Goal: Find specific page/section: Find specific page/section

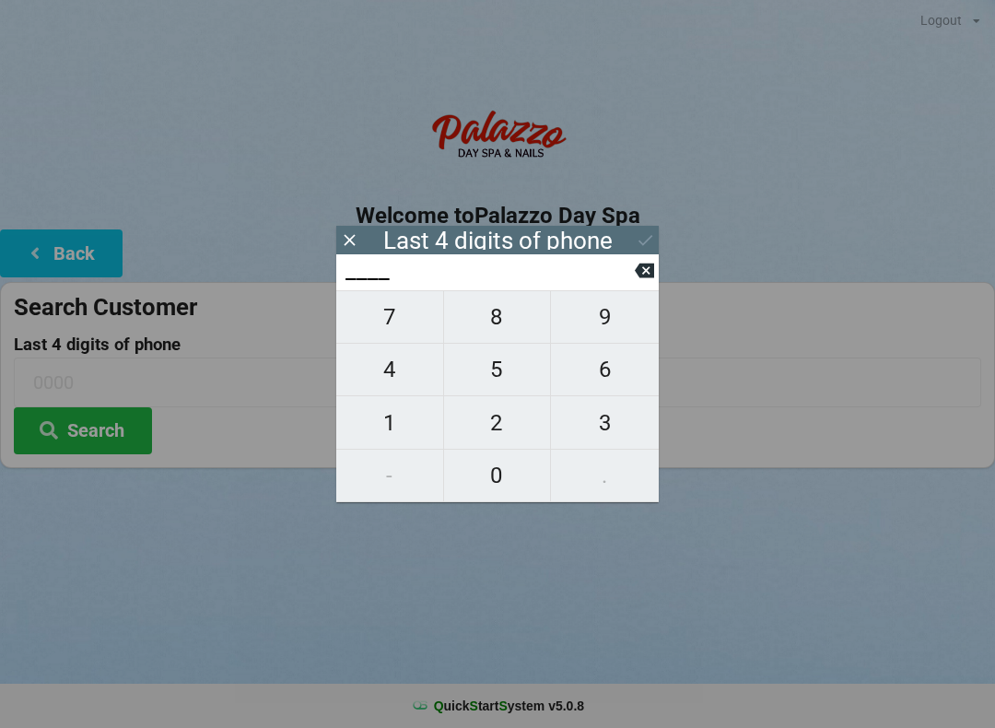
click at [498, 321] on span "8" at bounding box center [497, 317] width 107 height 39
type input "8___"
click at [617, 434] on span "3" at bounding box center [605, 423] width 108 height 39
type input "83__"
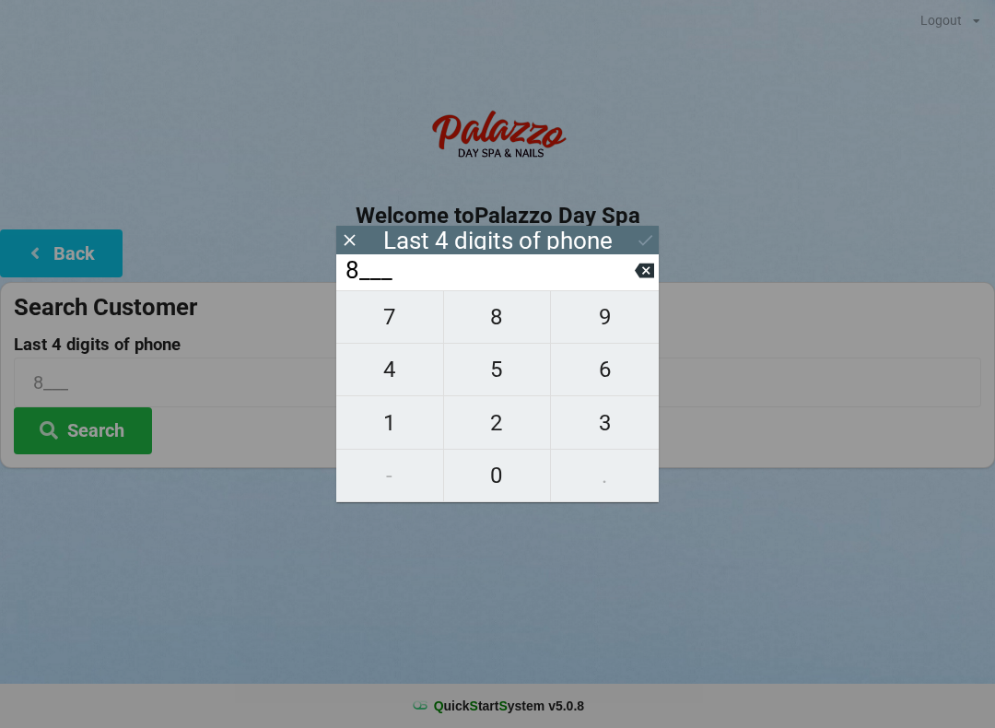
type input "83__"
click at [392, 368] on span "4" at bounding box center [389, 369] width 107 height 39
type input "834_"
click at [393, 429] on span "1" at bounding box center [389, 423] width 107 height 39
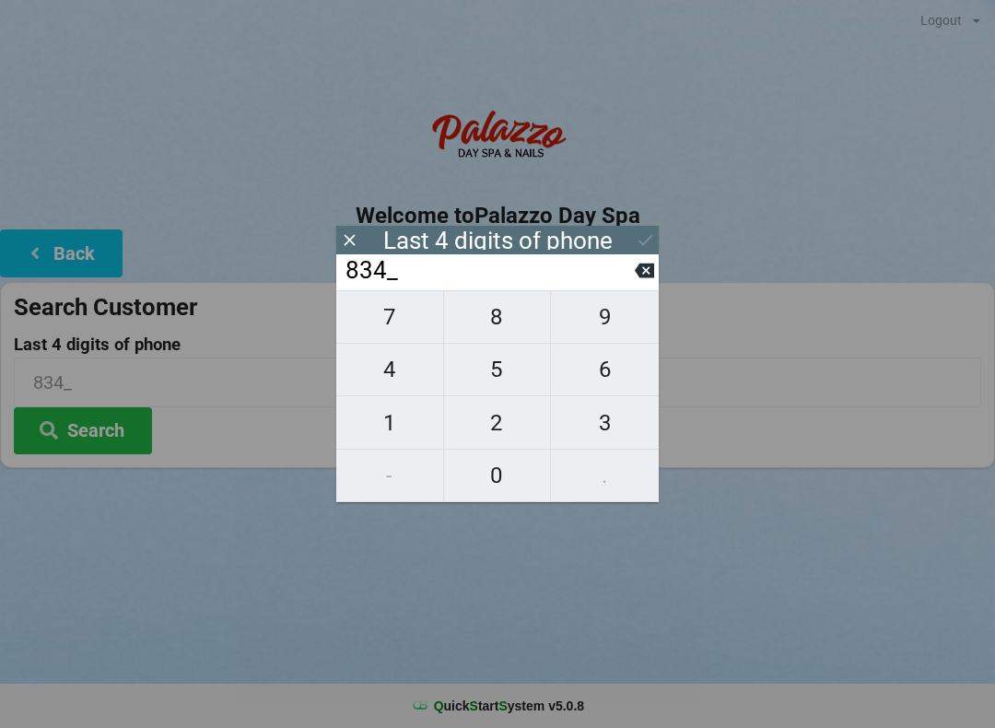
type input "8341"
click at [111, 423] on button "Search" at bounding box center [83, 430] width 138 height 47
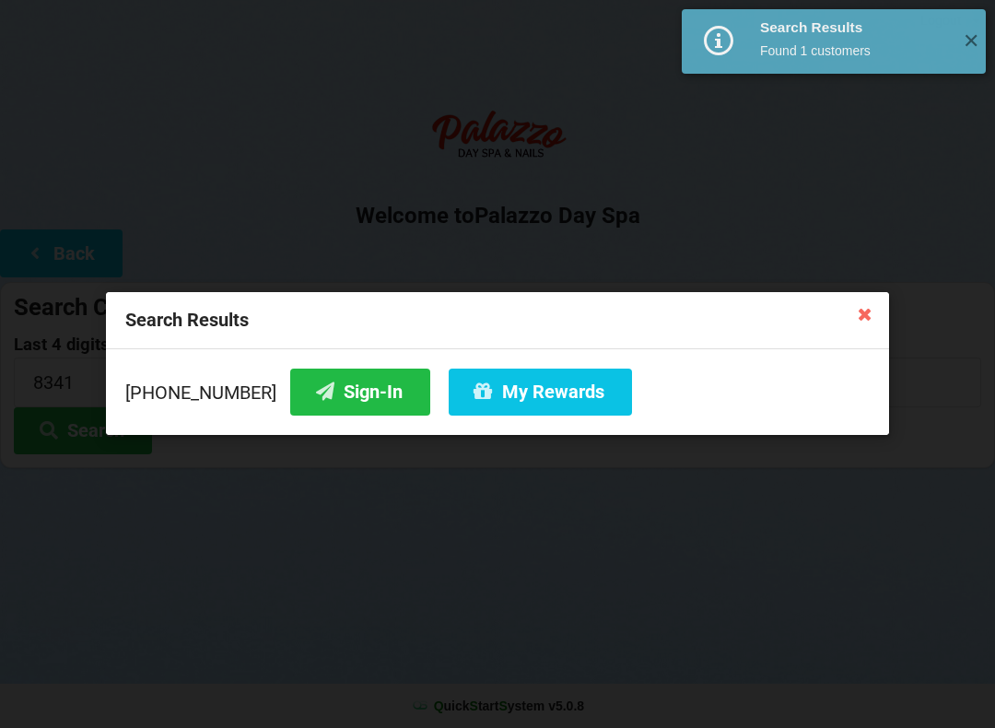
click at [347, 376] on button "Sign-In" at bounding box center [360, 392] width 140 height 47
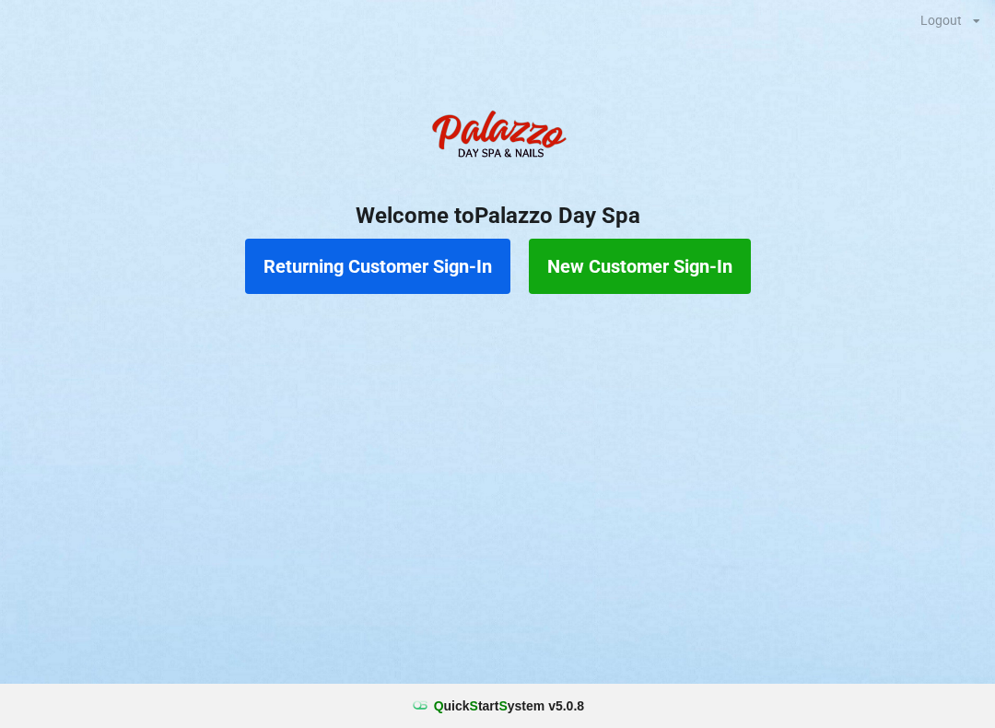
click at [397, 275] on button "Returning Customer Sign-In" at bounding box center [377, 266] width 265 height 55
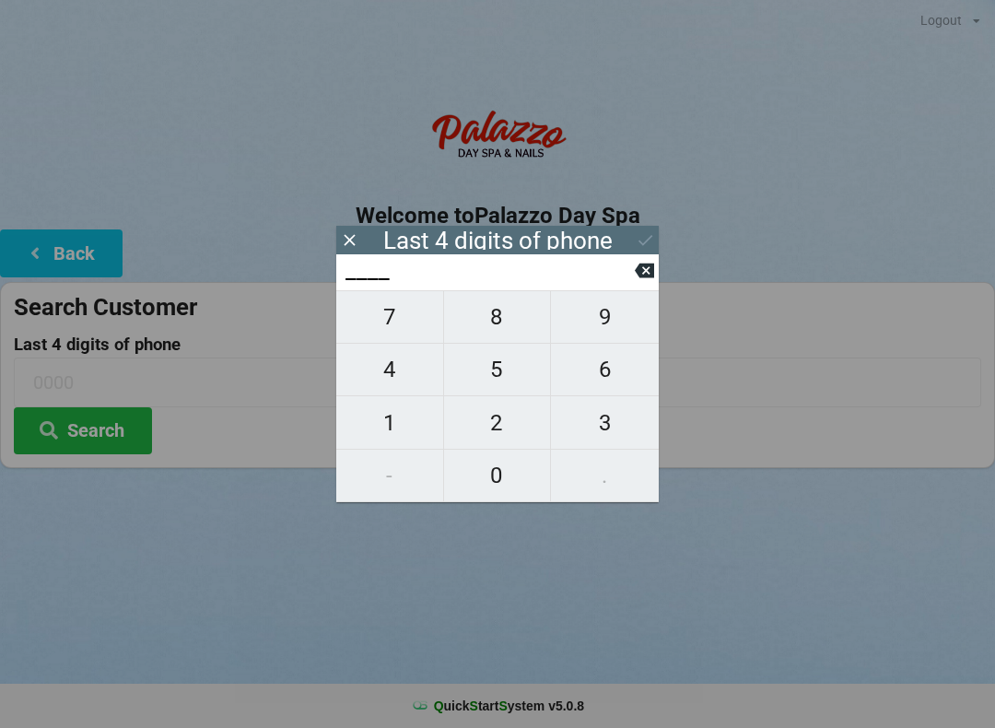
click at [390, 381] on span "4" at bounding box center [389, 369] width 107 height 39
type input "4___"
click at [486, 492] on span "0" at bounding box center [497, 475] width 107 height 39
type input "40__"
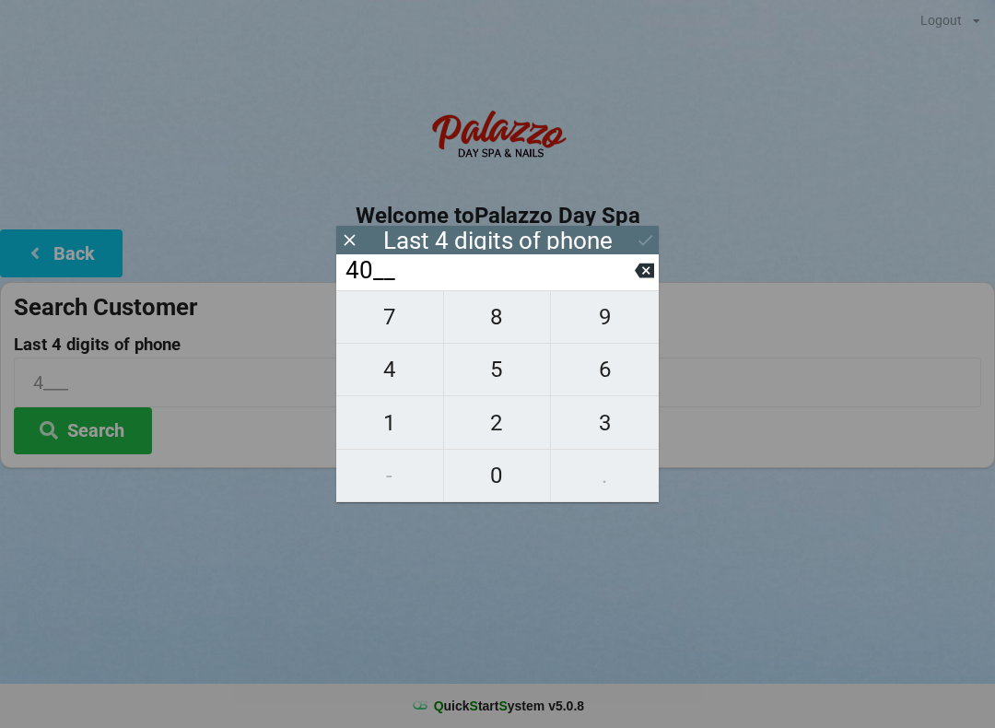
type input "40__"
click at [372, 432] on span "1" at bounding box center [389, 423] width 107 height 39
type input "401_"
click at [638, 280] on icon at bounding box center [644, 270] width 19 height 19
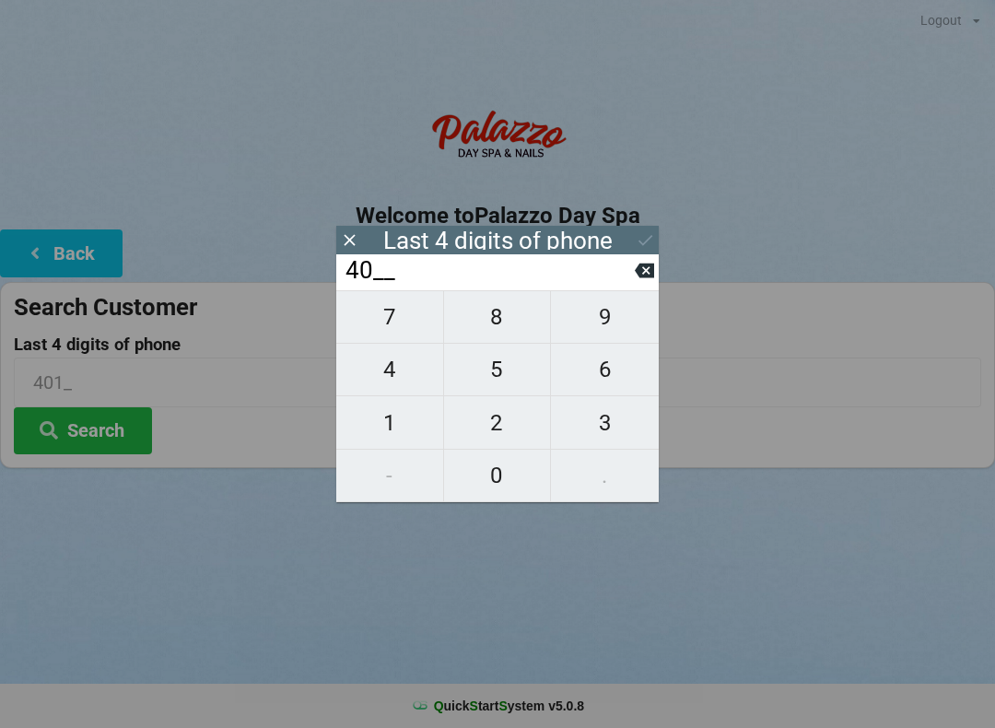
click at [403, 326] on span "7" at bounding box center [389, 317] width 107 height 39
type input "407_"
click at [502, 336] on span "8" at bounding box center [497, 317] width 107 height 39
type input "4078"
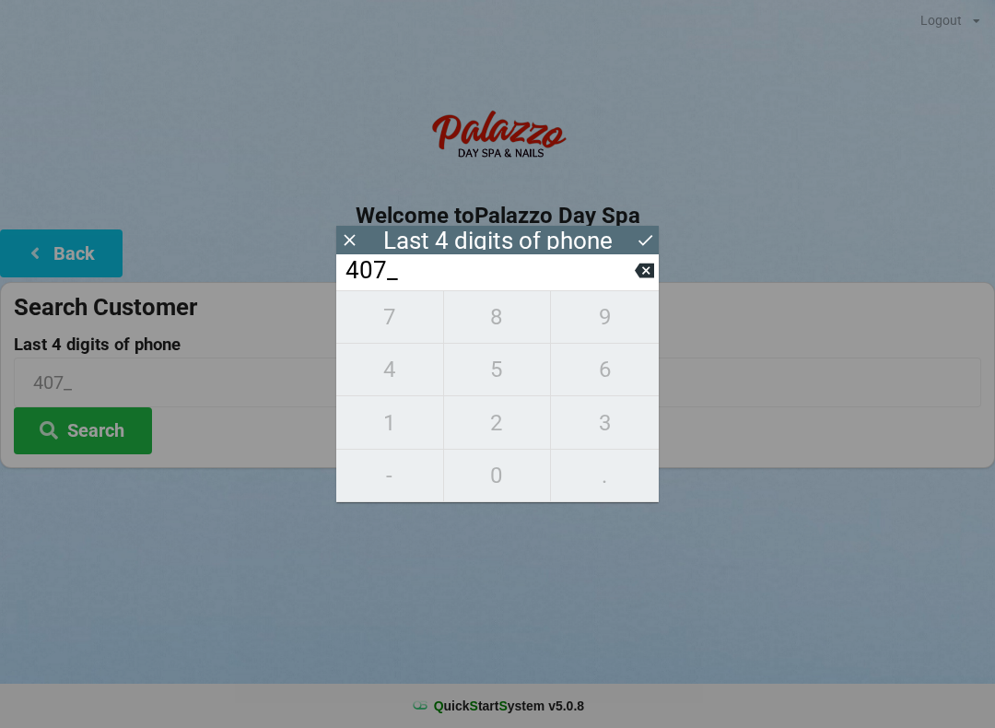
type input "4078"
click at [512, 486] on div "7 8 9 4 5 6 1 2 3 - 0 ." at bounding box center [497, 396] width 322 height 212
click at [626, 330] on div "7 8 9 4 5 6 1 2 3 - 0 ." at bounding box center [497, 396] width 322 height 212
click at [638, 280] on icon at bounding box center [644, 270] width 19 height 19
click at [626, 286] on input "407_" at bounding box center [489, 270] width 291 height 29
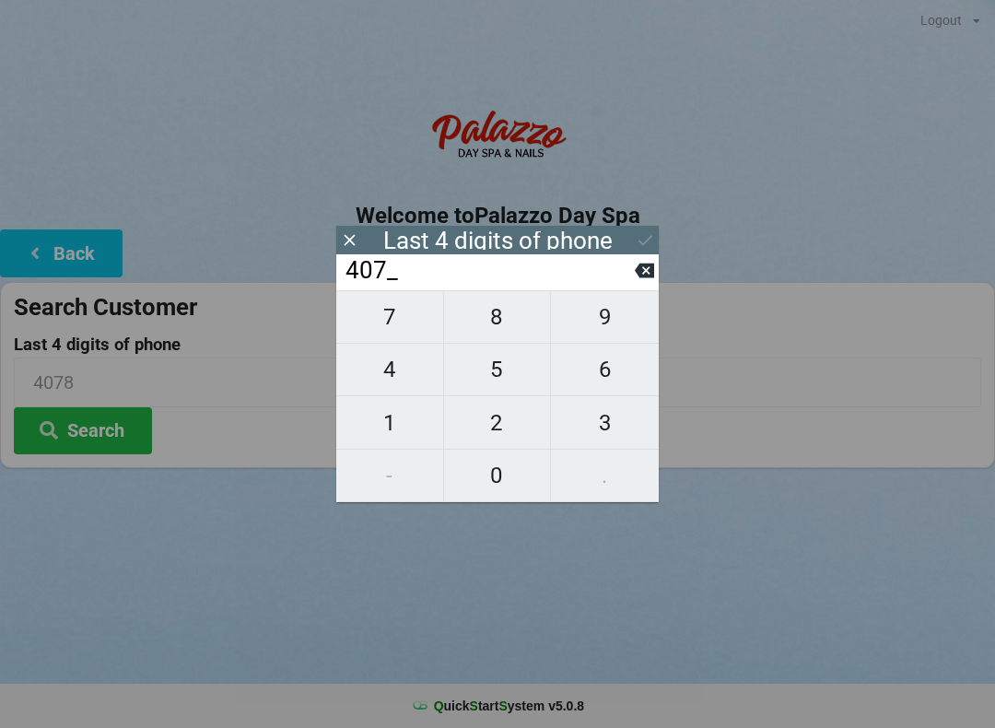
click at [623, 286] on input "407_" at bounding box center [489, 270] width 291 height 29
click at [634, 283] on input "407_" at bounding box center [489, 270] width 291 height 29
click at [635, 283] on button at bounding box center [644, 270] width 19 height 25
click at [627, 286] on input "40__" at bounding box center [489, 270] width 291 height 29
click at [633, 286] on input "40__" at bounding box center [489, 270] width 291 height 29
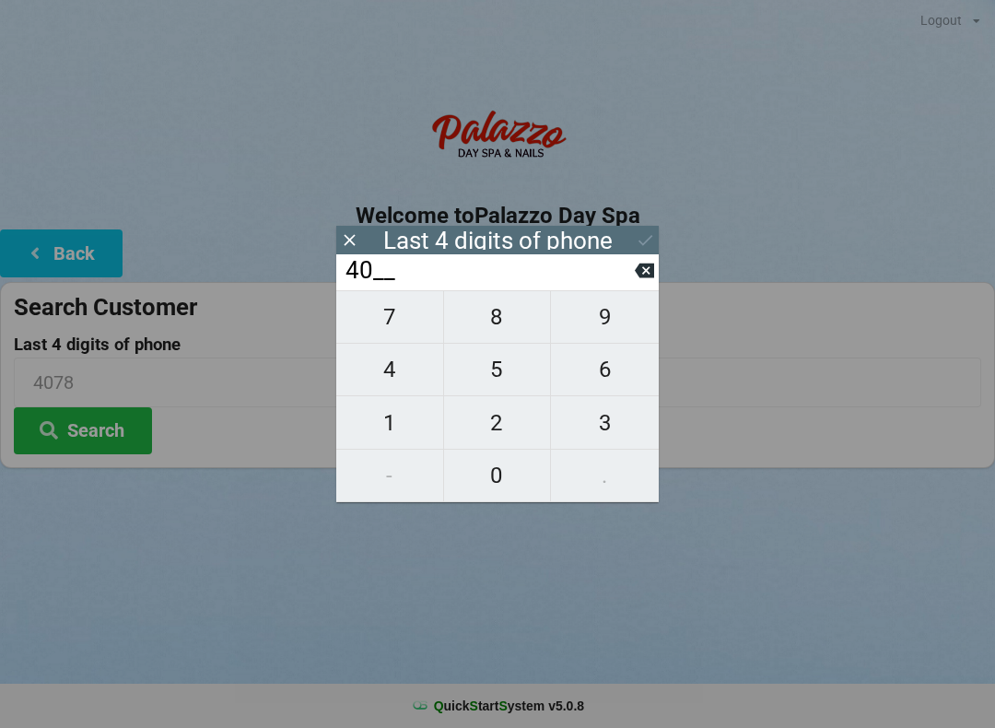
click at [638, 283] on button at bounding box center [644, 270] width 19 height 25
click at [636, 283] on button at bounding box center [644, 270] width 19 height 25
click at [638, 283] on button at bounding box center [644, 270] width 19 height 25
click at [401, 423] on span "1" at bounding box center [389, 423] width 107 height 39
type input "1___"
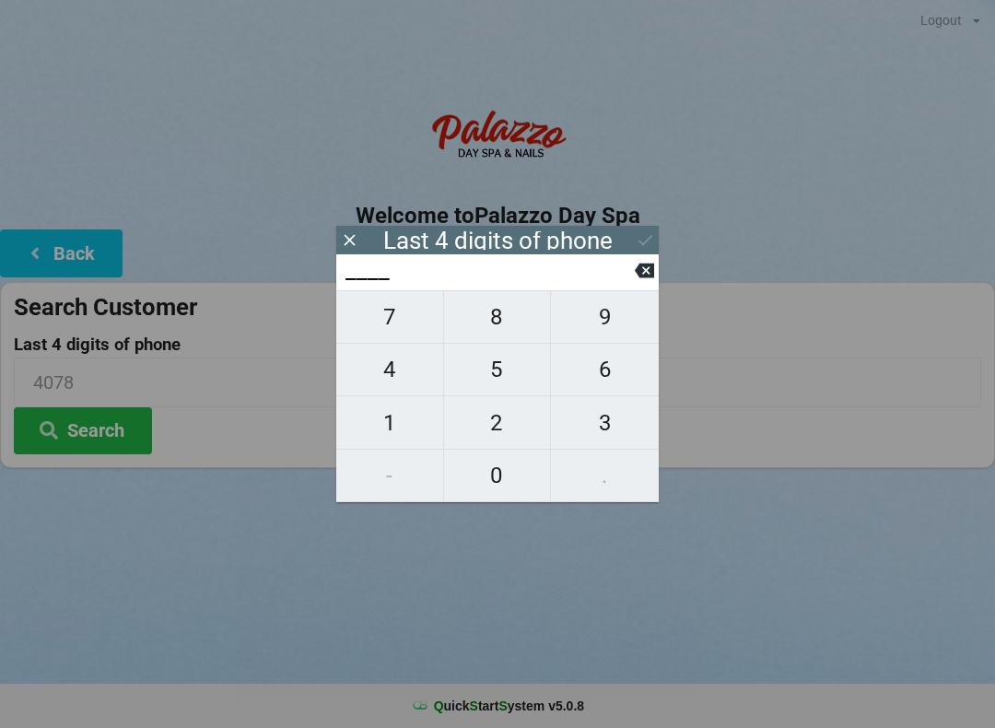
type input "1___"
click at [588, 420] on span "3" at bounding box center [605, 423] width 108 height 39
type input "13__"
click at [500, 430] on span "2" at bounding box center [497, 423] width 107 height 39
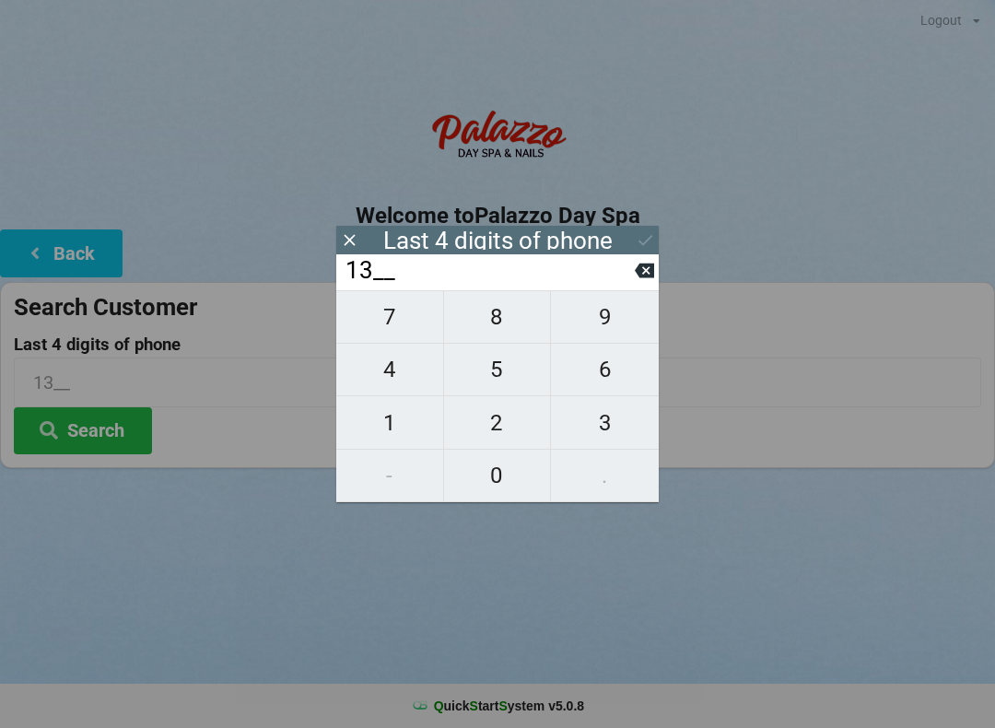
type input "132_"
click at [396, 336] on span "7" at bounding box center [389, 317] width 107 height 39
type input "1327"
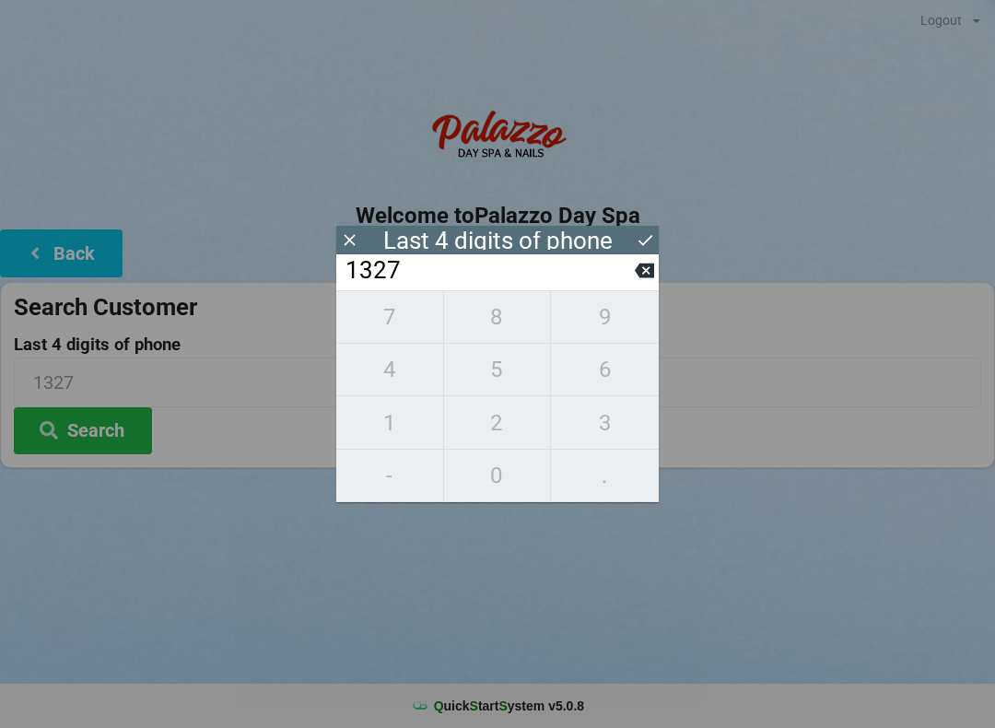
click at [649, 243] on icon at bounding box center [645, 239] width 19 height 19
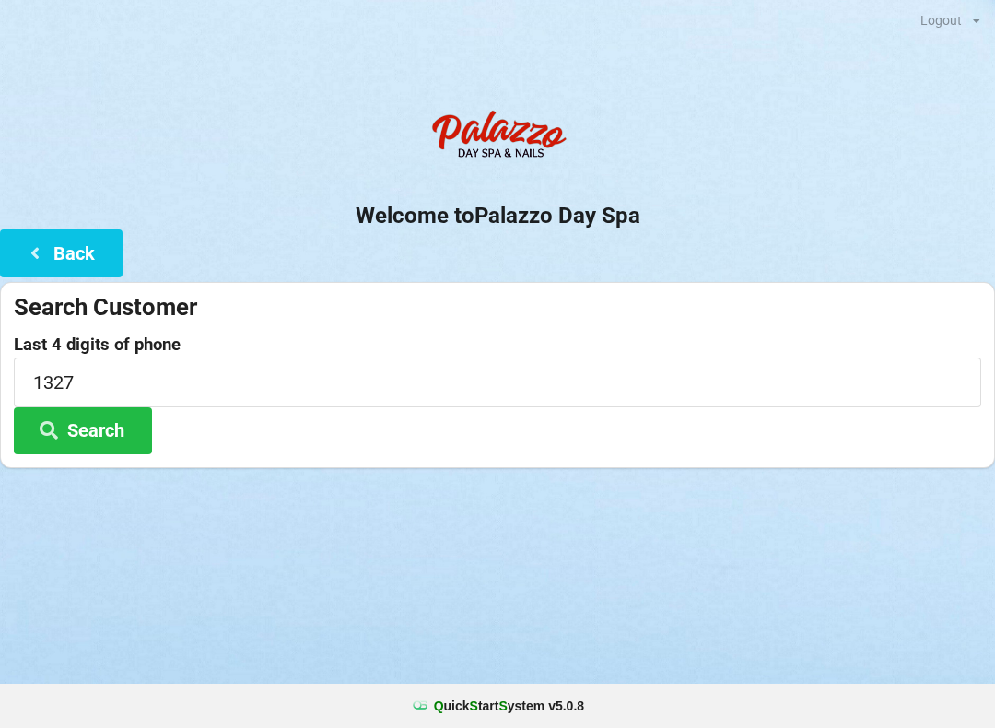
click at [115, 434] on button "Search" at bounding box center [83, 430] width 138 height 47
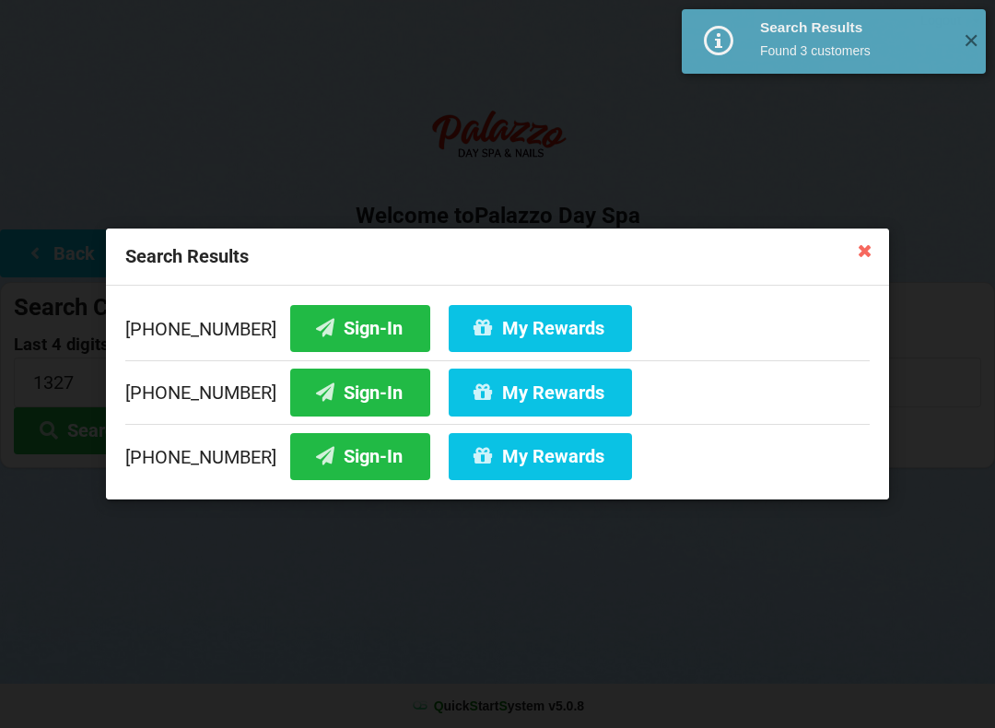
click at [346, 464] on button "Sign-In" at bounding box center [360, 456] width 140 height 47
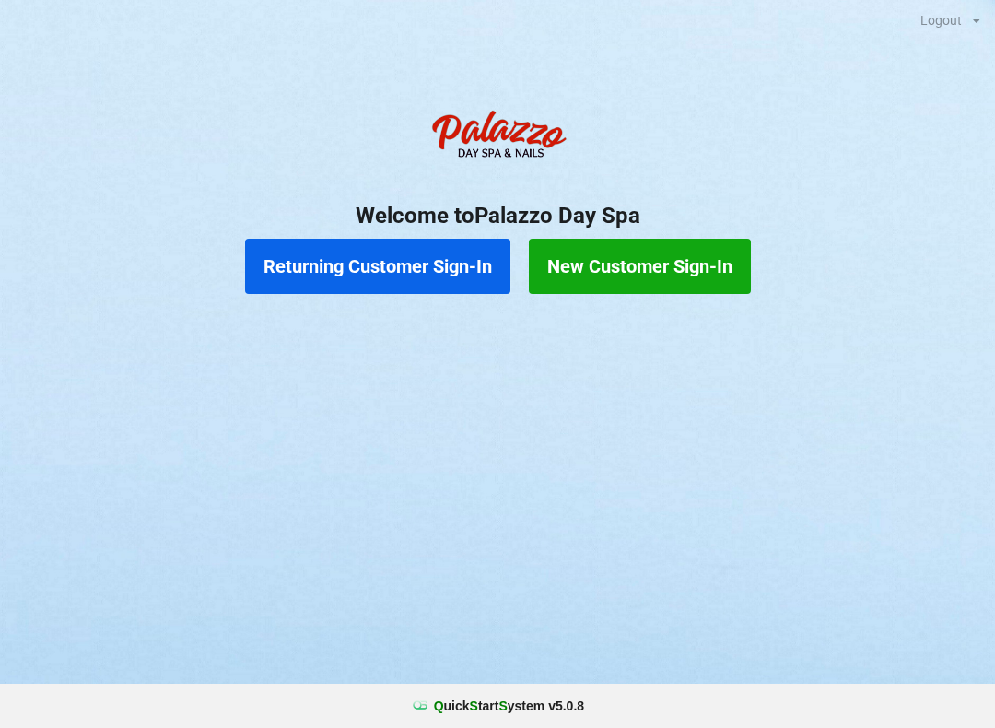
click at [439, 253] on button "Returning Customer Sign-In" at bounding box center [377, 266] width 265 height 55
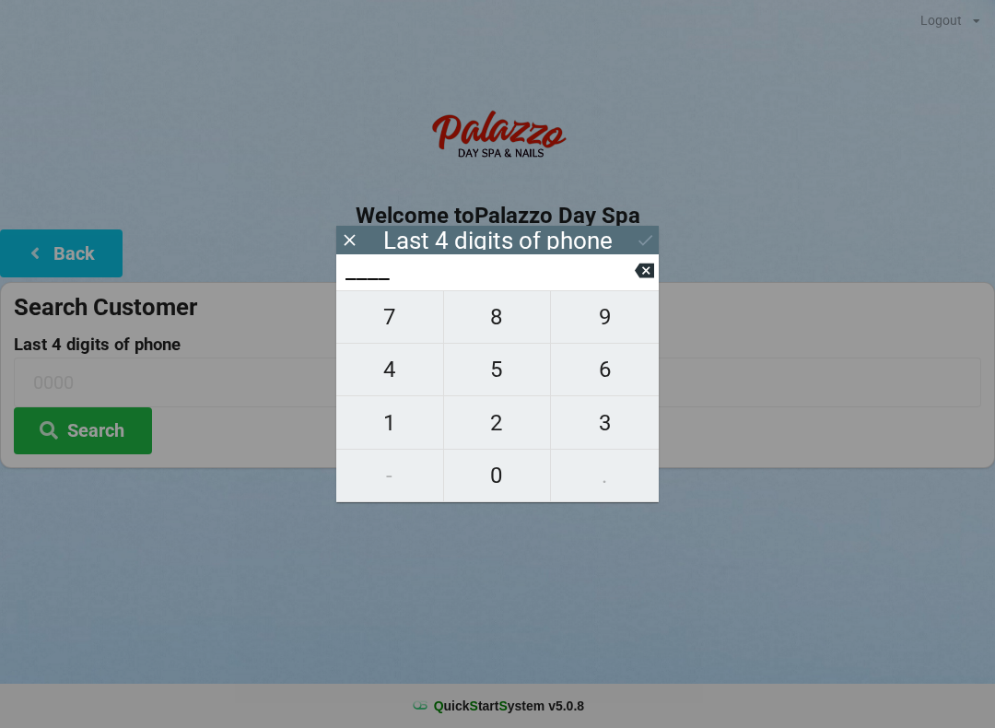
click at [608, 333] on span "9" at bounding box center [605, 317] width 108 height 39
type input "9___"
click at [612, 370] on span "6" at bounding box center [605, 369] width 108 height 39
type input "96__"
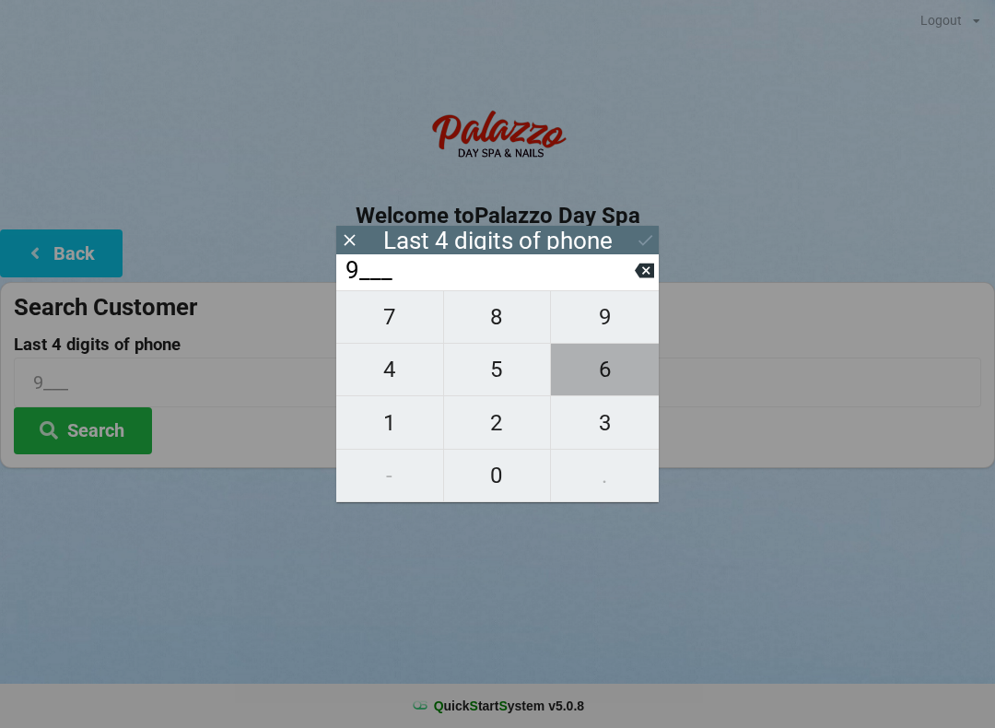
type input "96__"
click at [401, 336] on span "7" at bounding box center [389, 317] width 107 height 39
type input "967_"
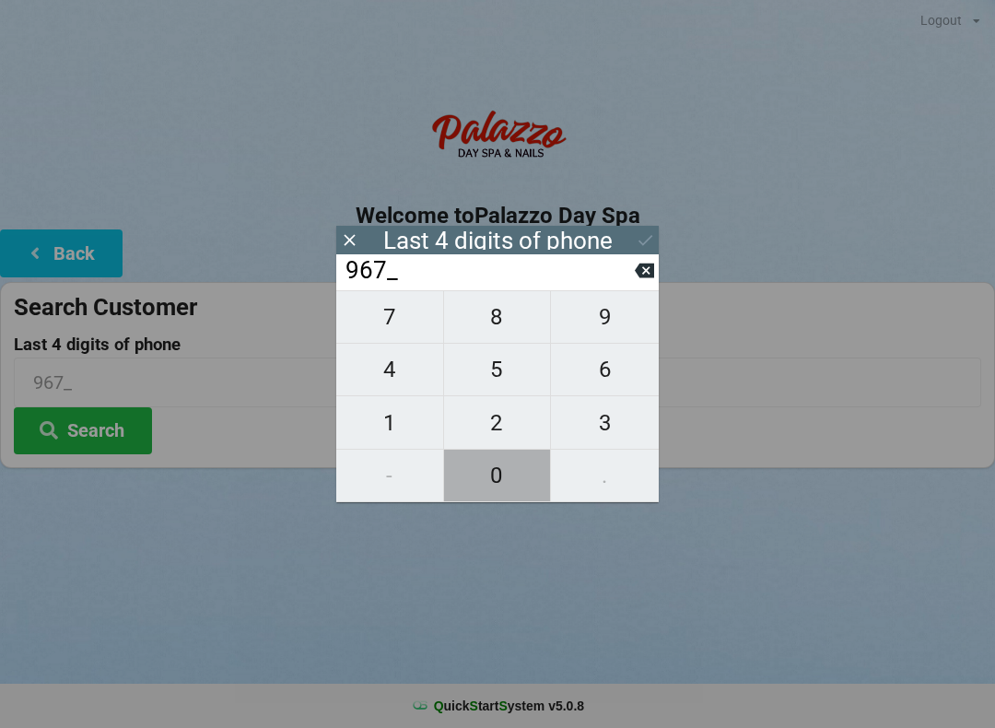
click at [491, 481] on span "0" at bounding box center [497, 475] width 107 height 39
type input "9670"
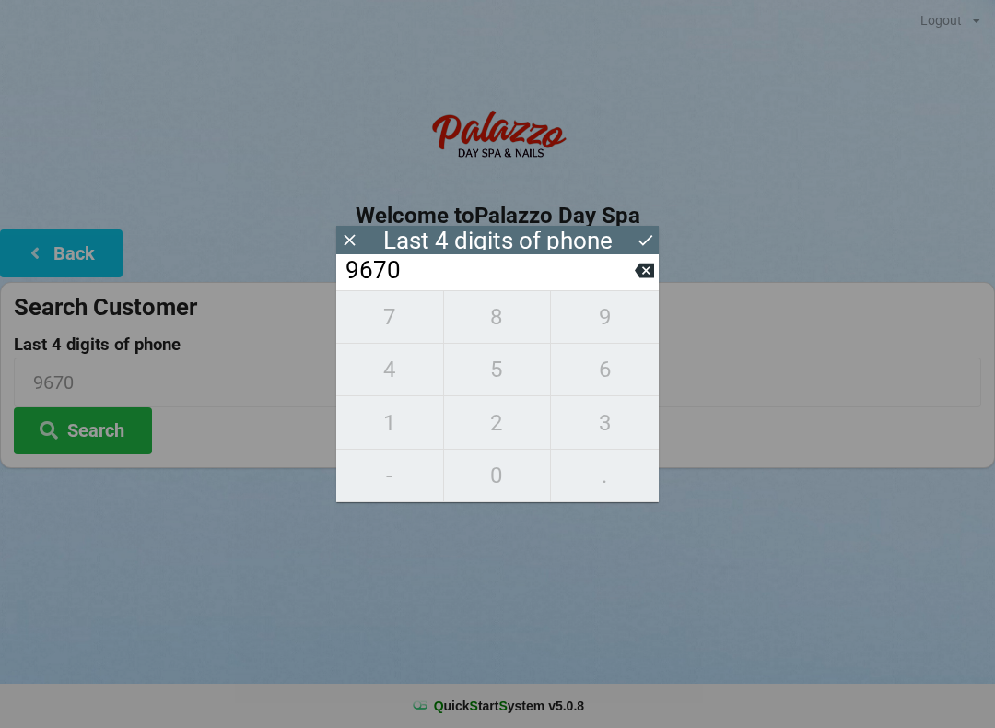
click at [632, 286] on input "9670" at bounding box center [489, 270] width 291 height 29
click at [634, 278] on input "9670" at bounding box center [489, 270] width 291 height 29
click at [358, 240] on icon at bounding box center [349, 239] width 19 height 19
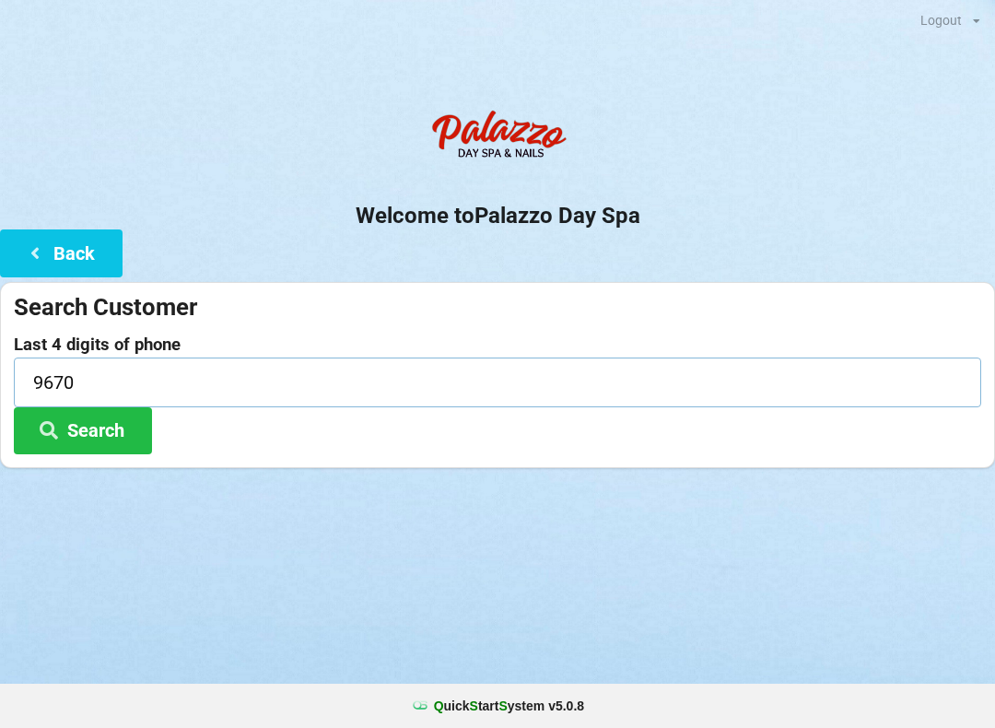
click at [122, 375] on input "9670" at bounding box center [497, 381] width 967 height 49
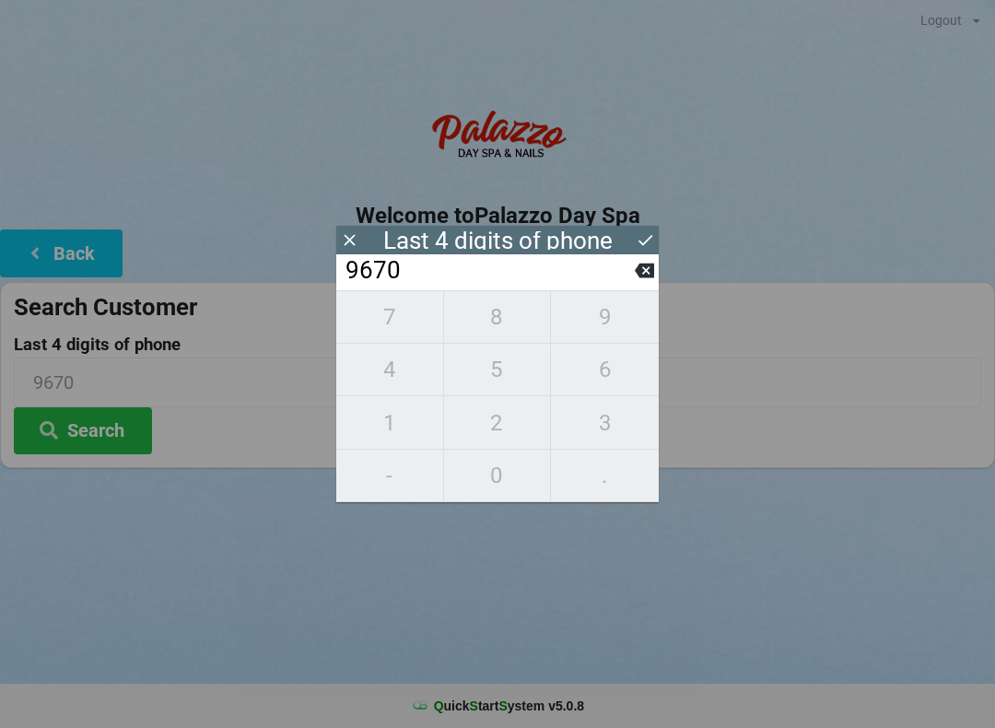
click at [632, 286] on input "9670" at bounding box center [489, 270] width 291 height 29
click at [634, 284] on input "9670" at bounding box center [489, 270] width 291 height 29
click at [347, 247] on icon at bounding box center [349, 239] width 19 height 19
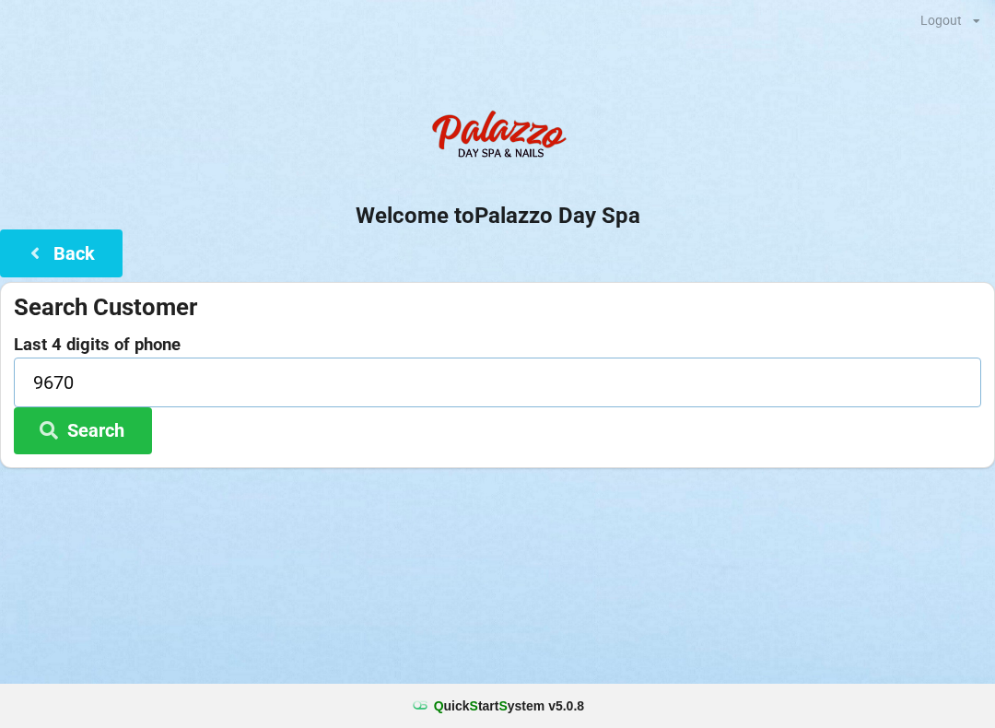
click at [80, 381] on input "9670" at bounding box center [497, 381] width 967 height 49
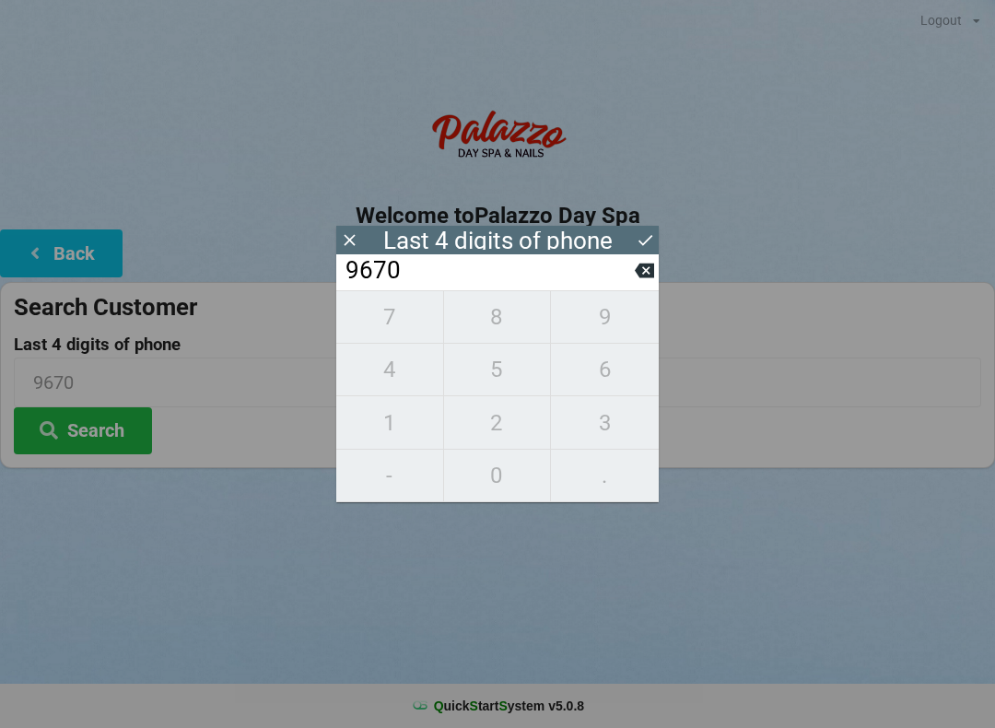
click at [78, 251] on button "Back" at bounding box center [61, 252] width 123 height 47
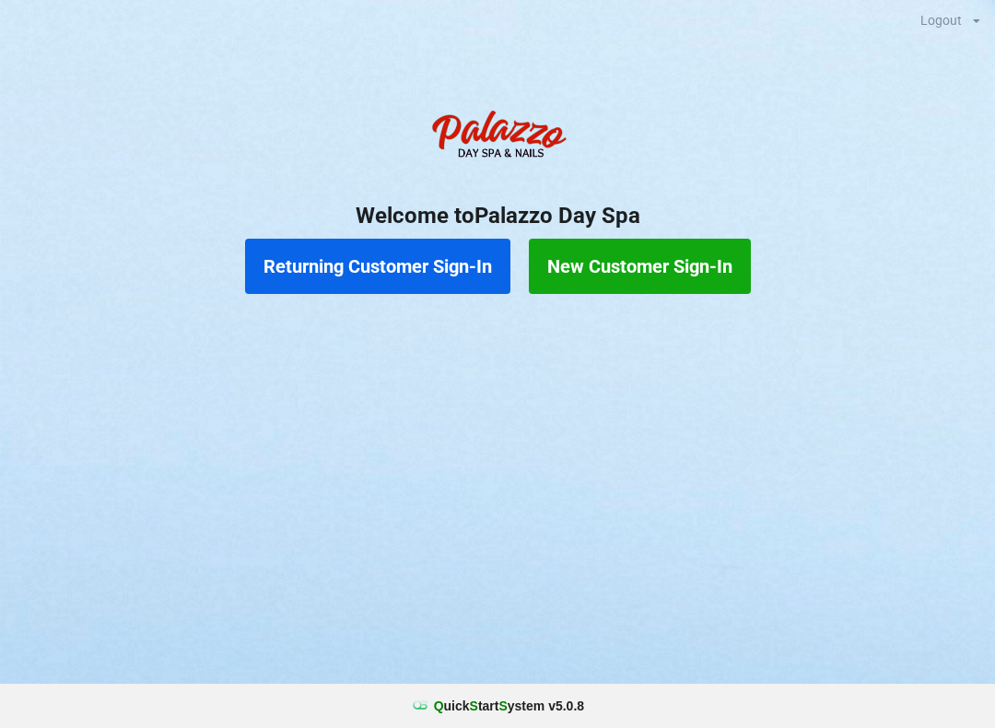
click at [438, 275] on button "Returning Customer Sign-In" at bounding box center [377, 266] width 265 height 55
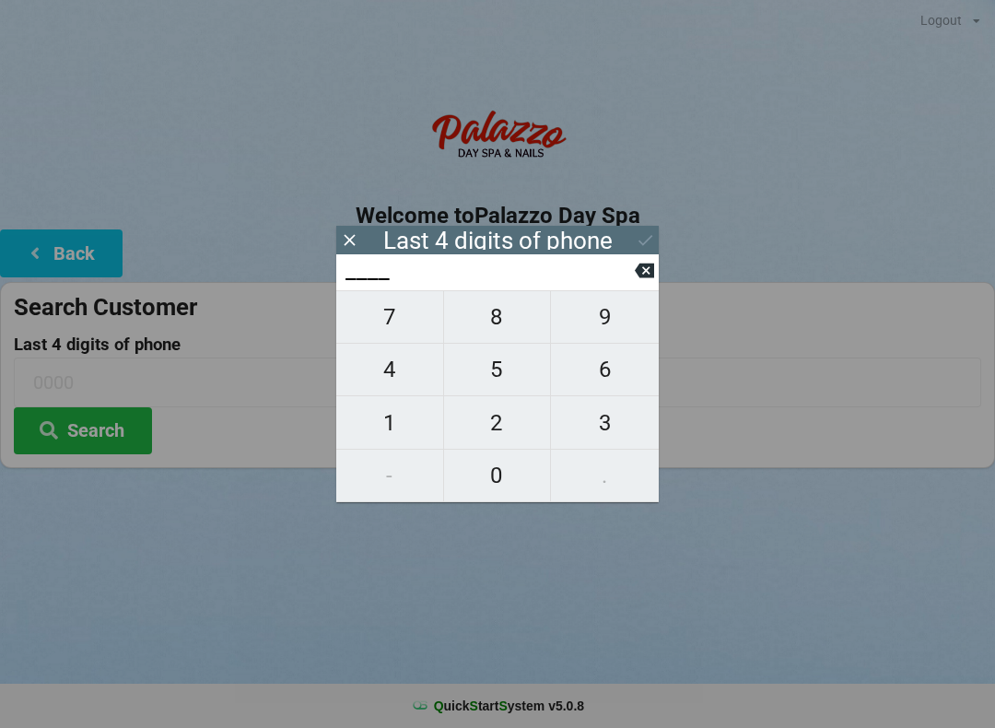
click at [599, 335] on span "9" at bounding box center [605, 317] width 108 height 39
type input "9___"
click at [615, 369] on span "6" at bounding box center [605, 369] width 108 height 39
type input "96__"
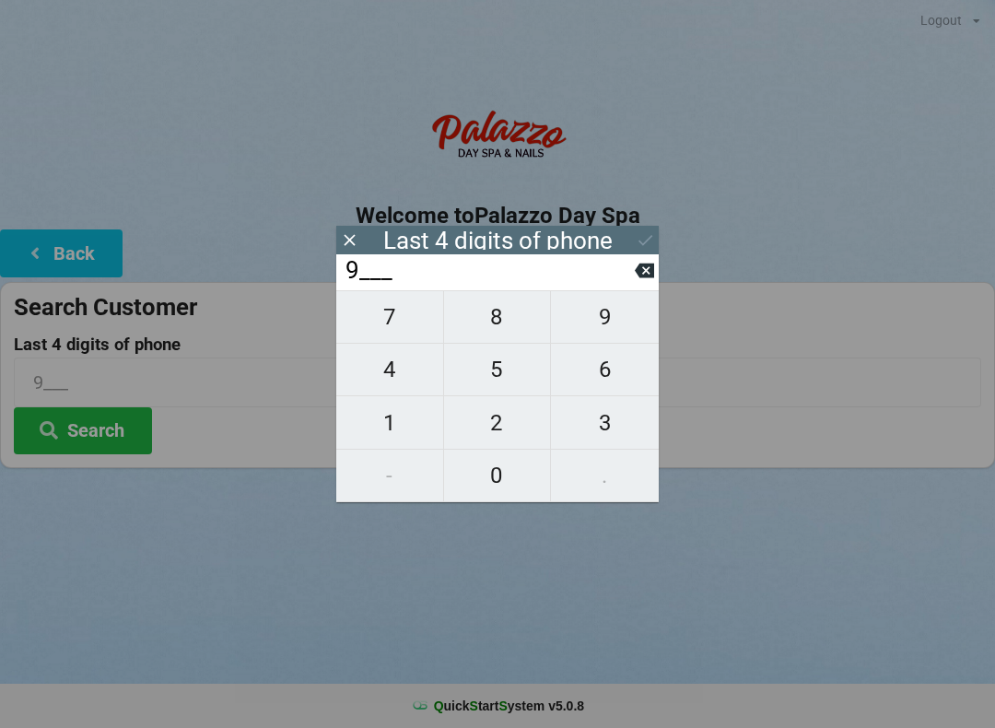
type input "96__"
click at [392, 324] on span "7" at bounding box center [389, 317] width 107 height 39
type input "967_"
click at [620, 282] on input "967_" at bounding box center [489, 270] width 291 height 29
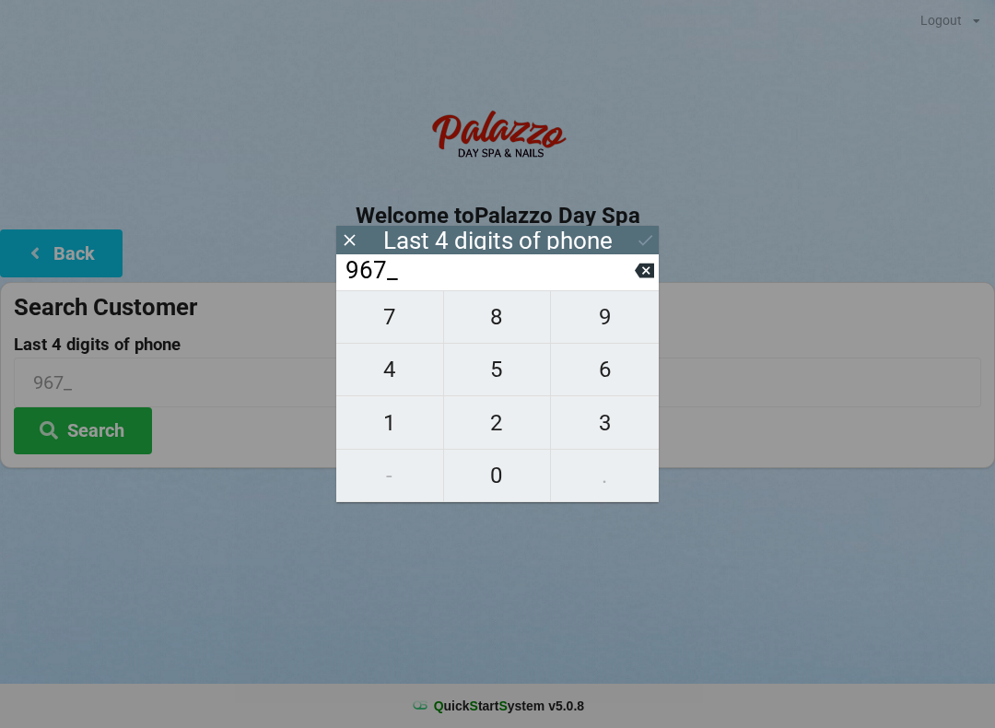
click at [639, 278] on icon at bounding box center [644, 271] width 19 height 15
click at [401, 417] on span "1" at bounding box center [389, 423] width 107 height 39
type input "961_"
click at [493, 474] on span "0" at bounding box center [497, 475] width 107 height 39
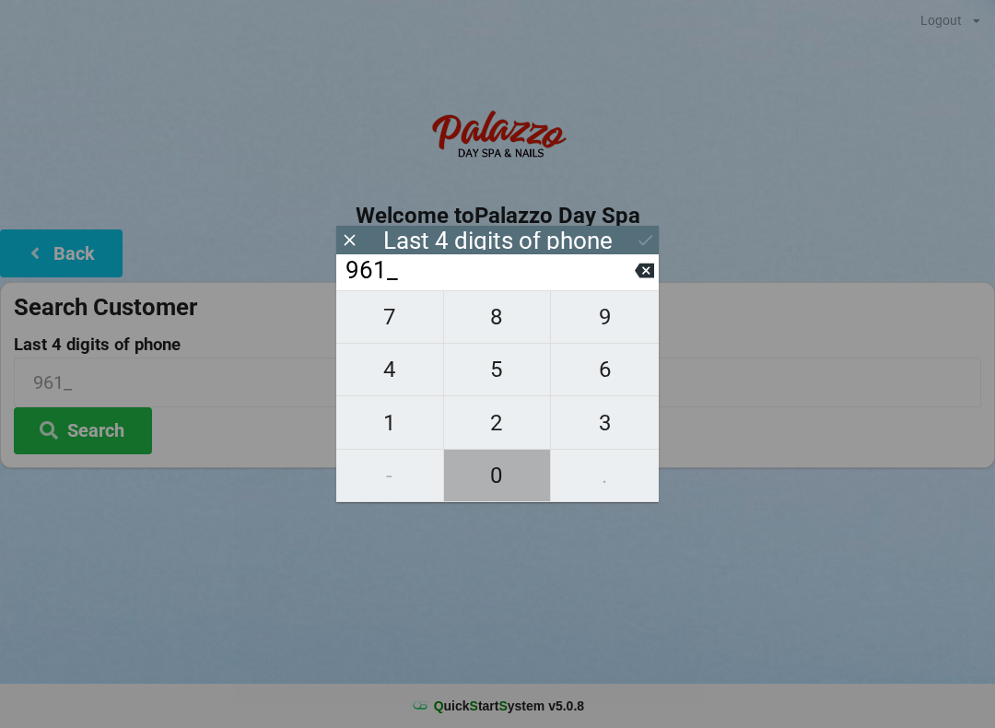
type input "9610"
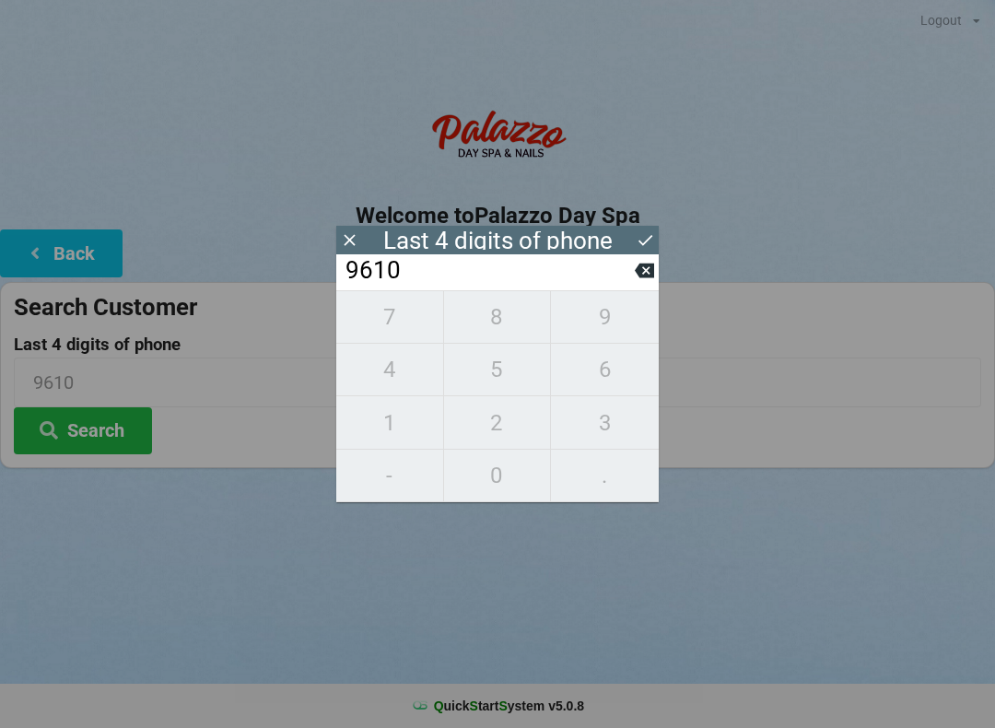
click at [126, 446] on button "Search" at bounding box center [83, 430] width 138 height 47
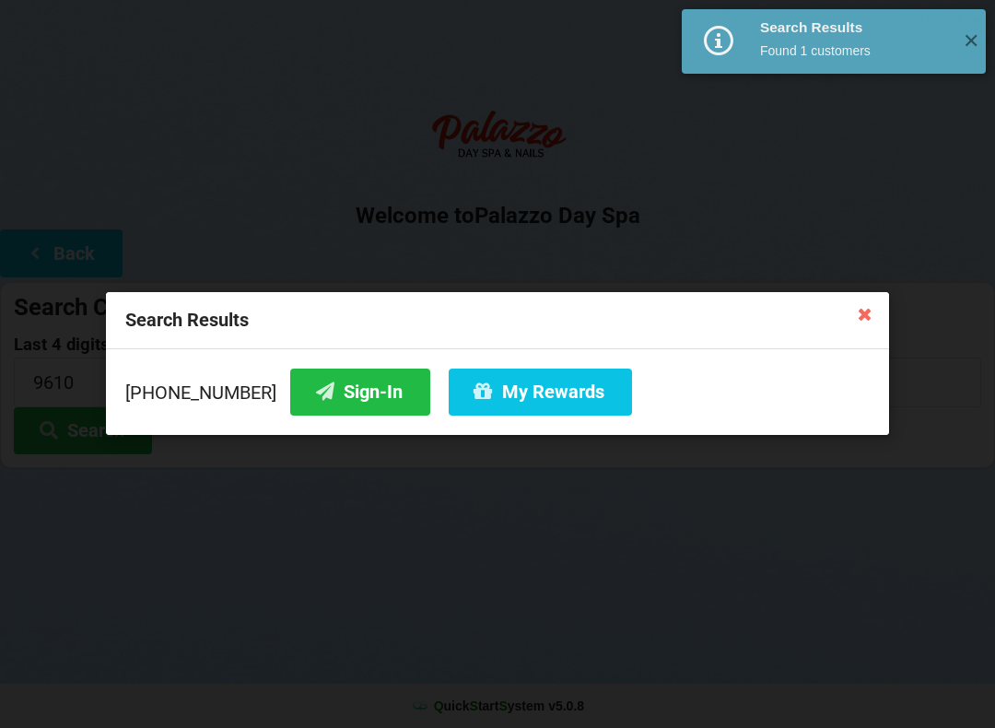
click at [333, 397] on button "Sign-In" at bounding box center [360, 392] width 140 height 47
